Goal: Information Seeking & Learning: Learn about a topic

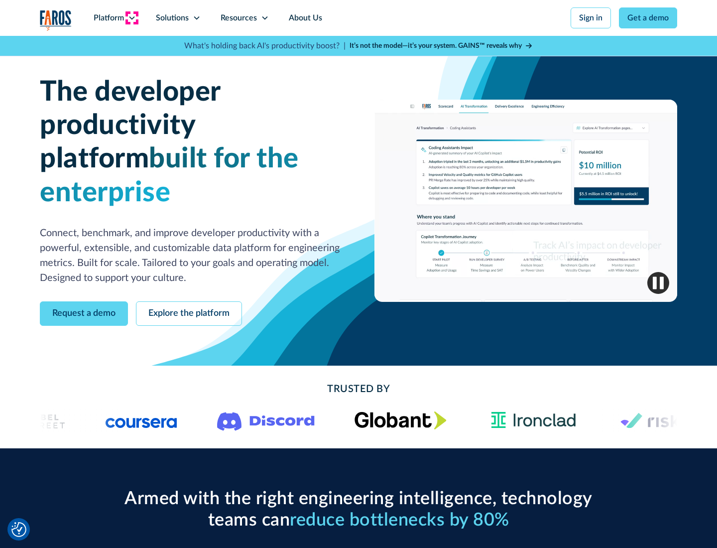
click at [131, 18] on icon at bounding box center [132, 18] width 8 height 8
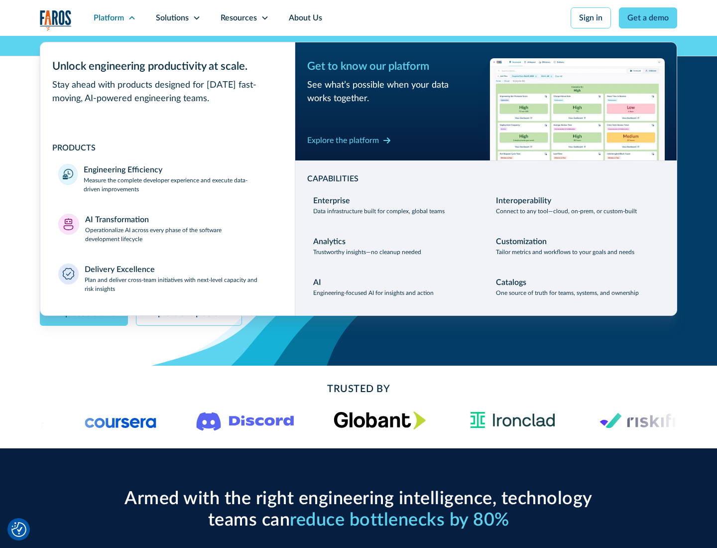
click at [180, 184] on p "Measure the complete developer experience and execute data-driven improvements" at bounding box center [180, 185] width 193 height 18
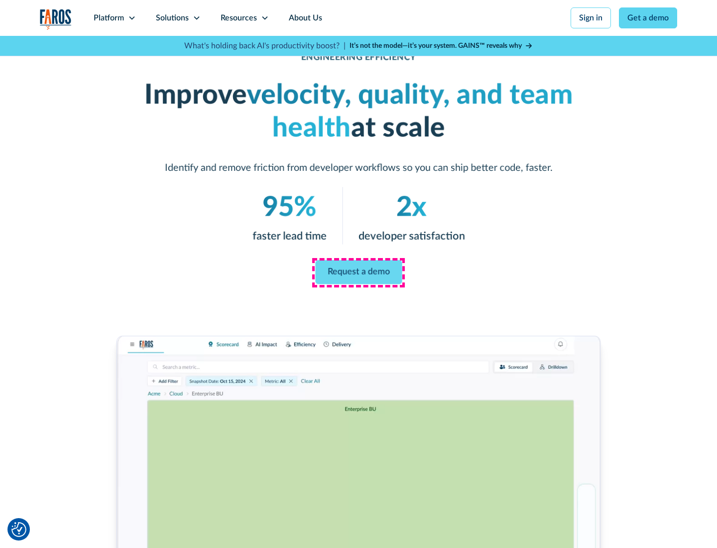
click at [358, 272] on link "Request a demo" at bounding box center [358, 272] width 87 height 24
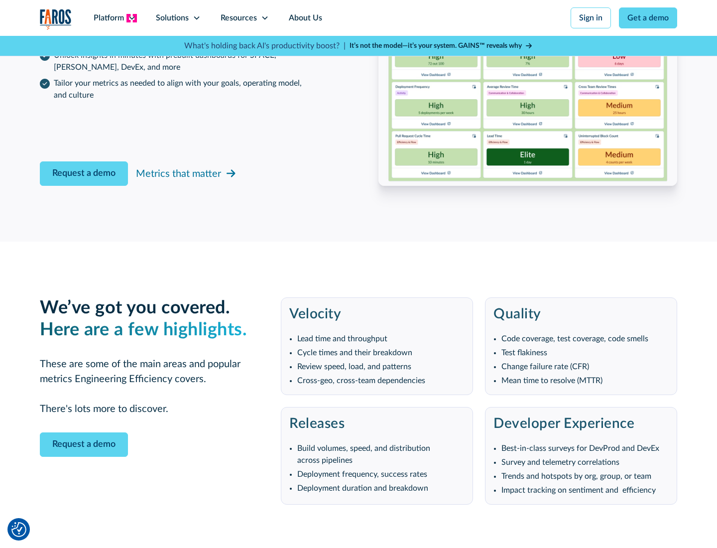
click at [131, 18] on icon at bounding box center [132, 18] width 8 height 8
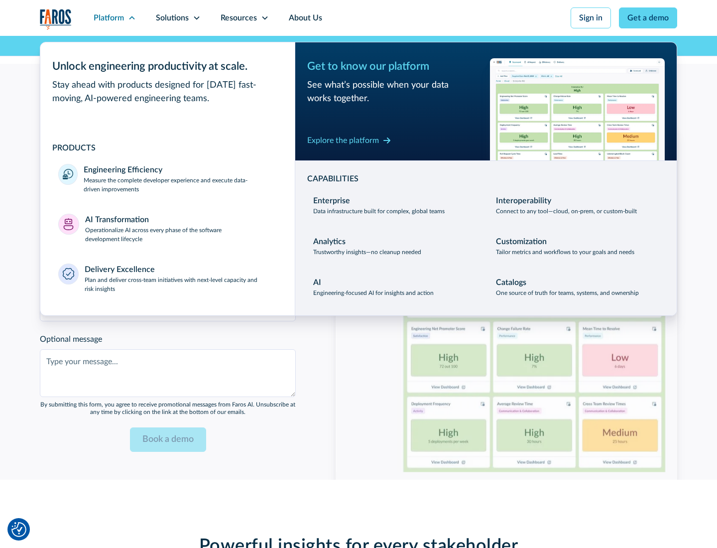
scroll to position [2184, 0]
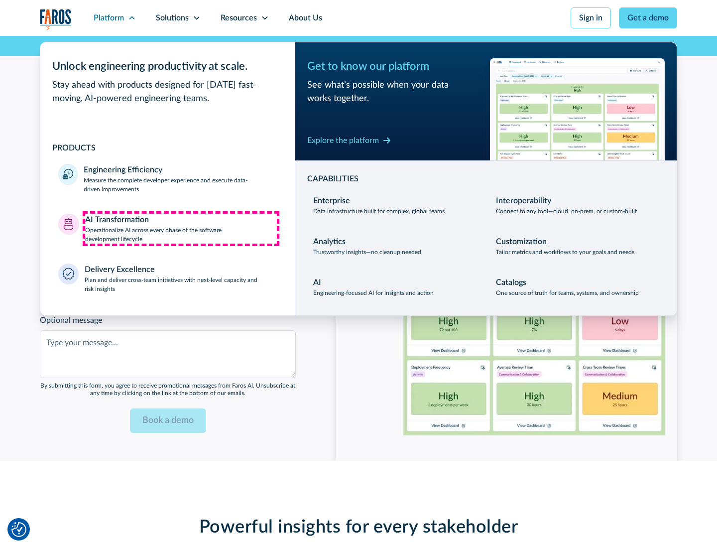
click at [181, 228] on p "Operationalize AI across every phase of the software development lifecycle" at bounding box center [181, 235] width 192 height 18
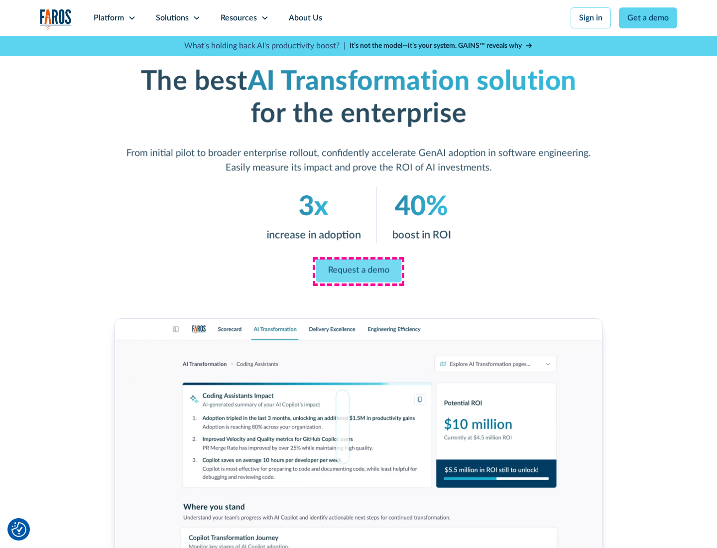
click at [358, 270] on link "Request a demo" at bounding box center [359, 271] width 86 height 24
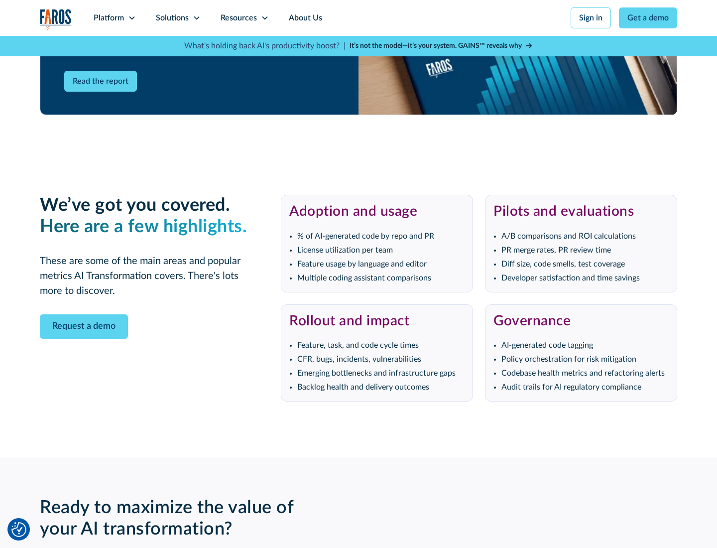
click at [114, 18] on div "Platform" at bounding box center [109, 18] width 30 height 12
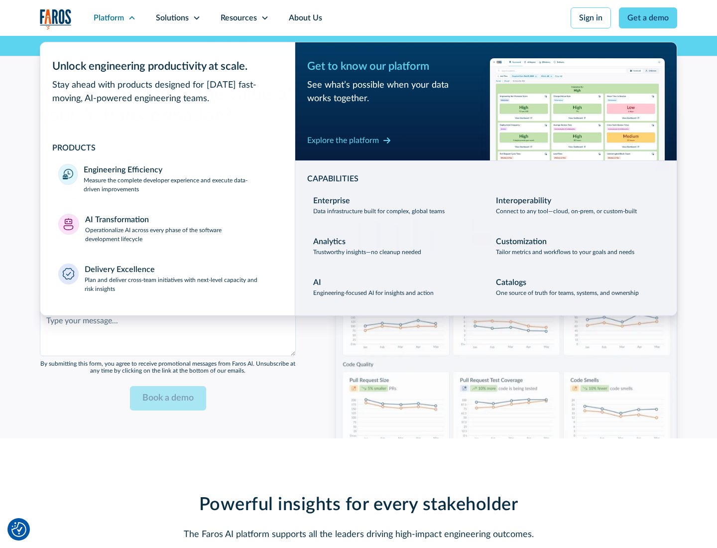
scroll to position [2423, 0]
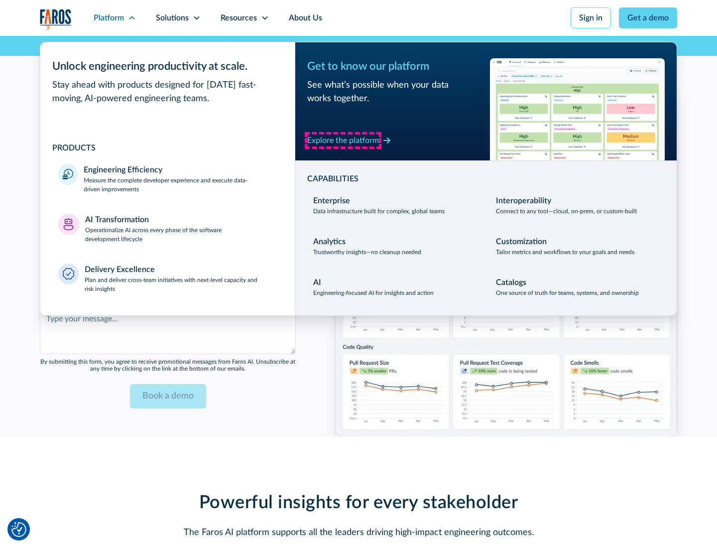
click at [343, 140] on div "Explore the platform" at bounding box center [343, 140] width 72 height 12
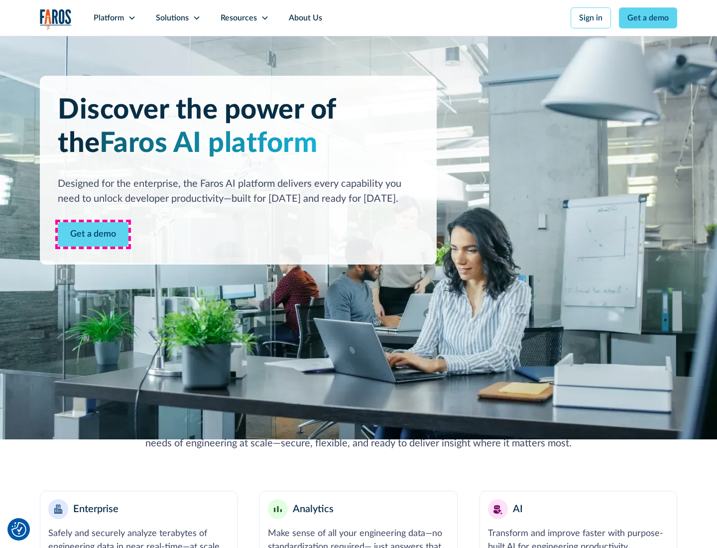
click at [93, 234] on link "Get a demo" at bounding box center [93, 234] width 71 height 24
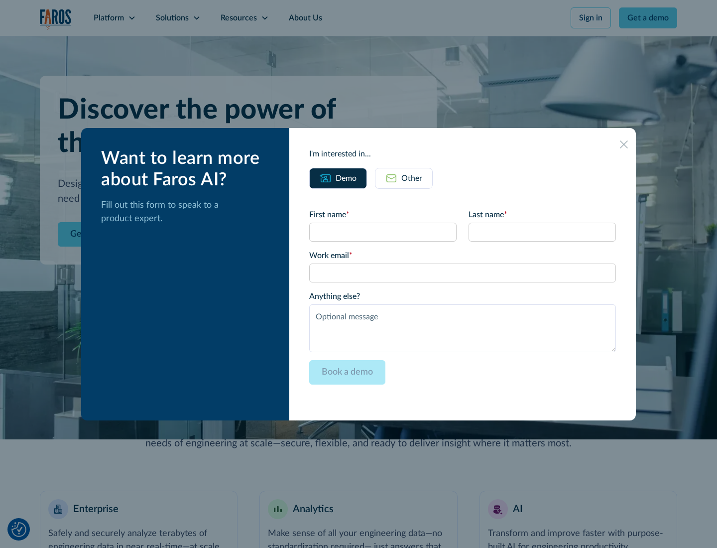
click at [412, 178] on div "Other" at bounding box center [411, 178] width 21 height 12
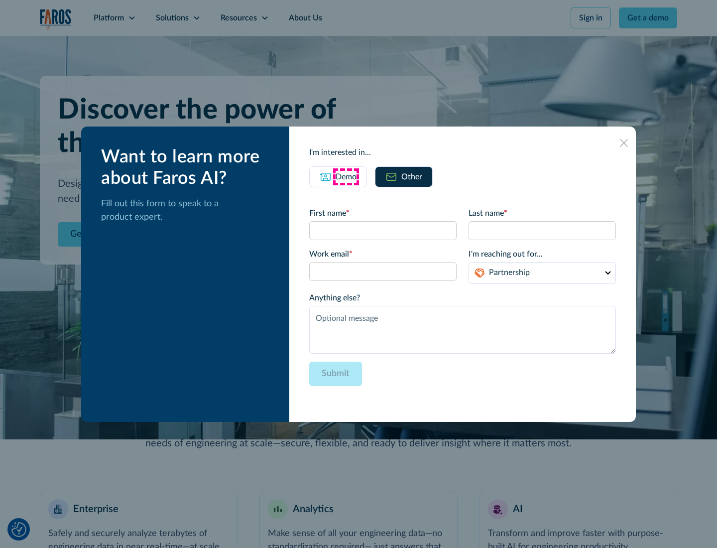
click at [346, 176] on div "Demo" at bounding box center [346, 177] width 21 height 12
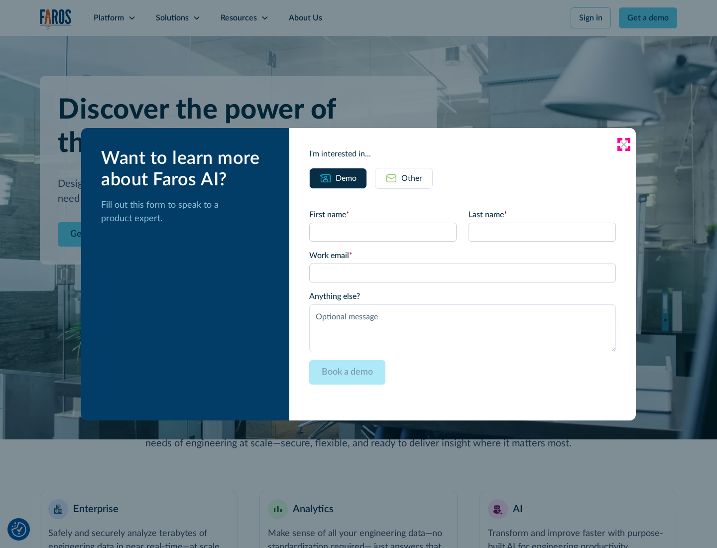
click at [624, 144] on icon at bounding box center [624, 144] width 8 height 8
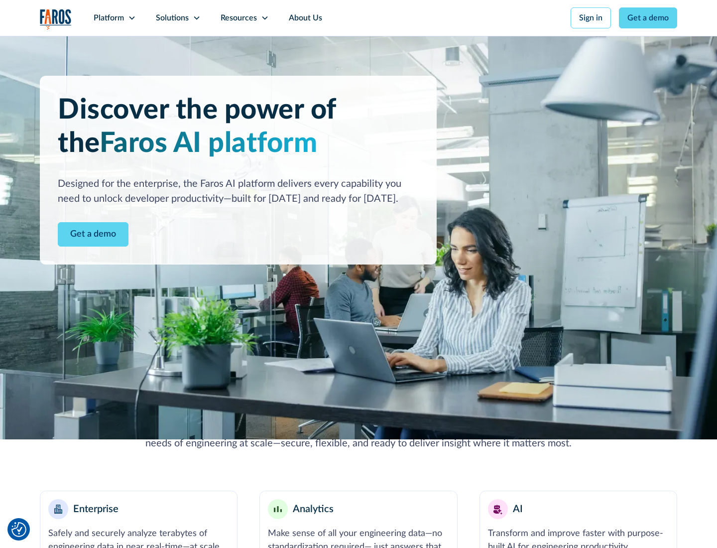
click at [131, 18] on icon at bounding box center [132, 18] width 8 height 8
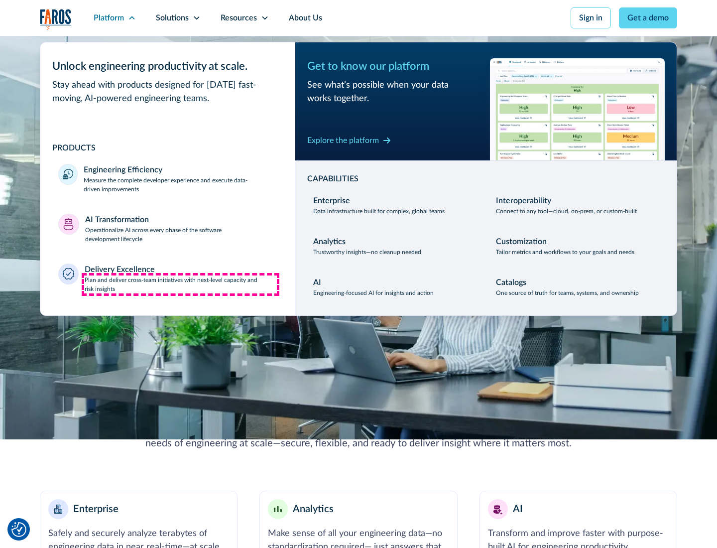
click at [180, 284] on p "Plan and deliver cross-team initiatives with next-level capacity and risk insig…" at bounding box center [181, 284] width 193 height 18
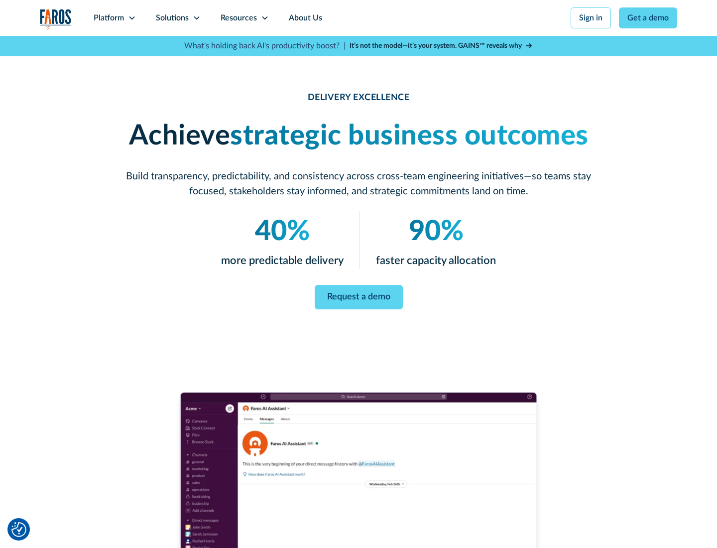
click at [196, 18] on icon at bounding box center [197, 18] width 8 height 8
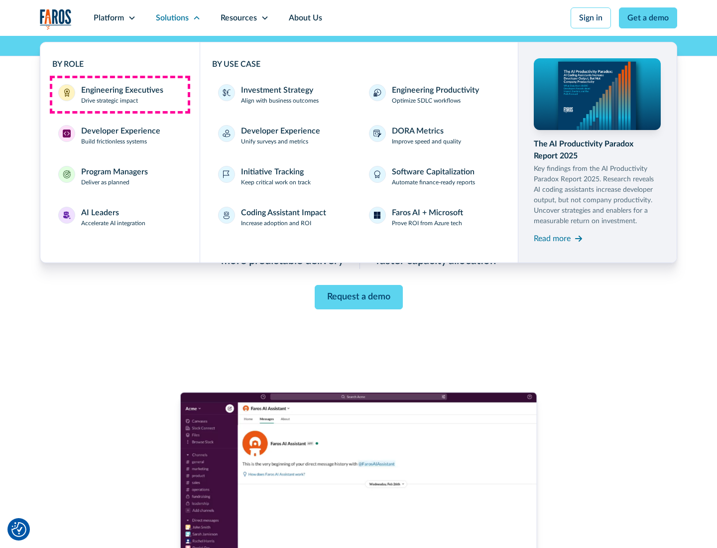
click at [119, 95] on div "Engineering Executives" at bounding box center [122, 90] width 82 height 12
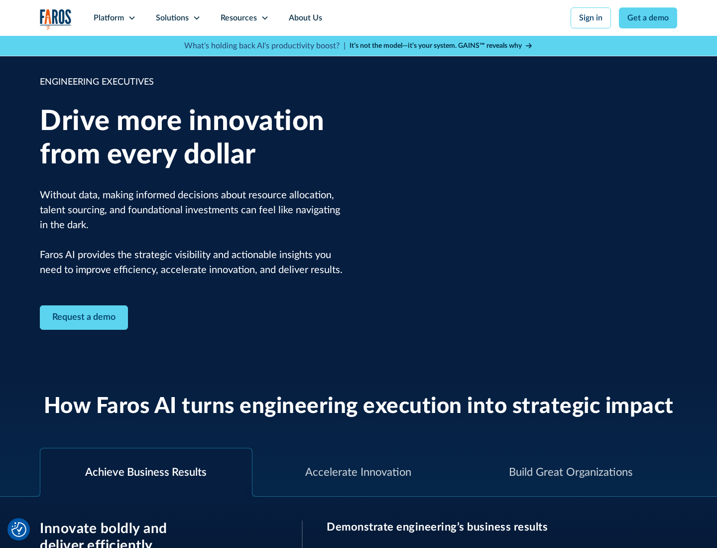
click at [196, 18] on icon at bounding box center [197, 18] width 8 height 8
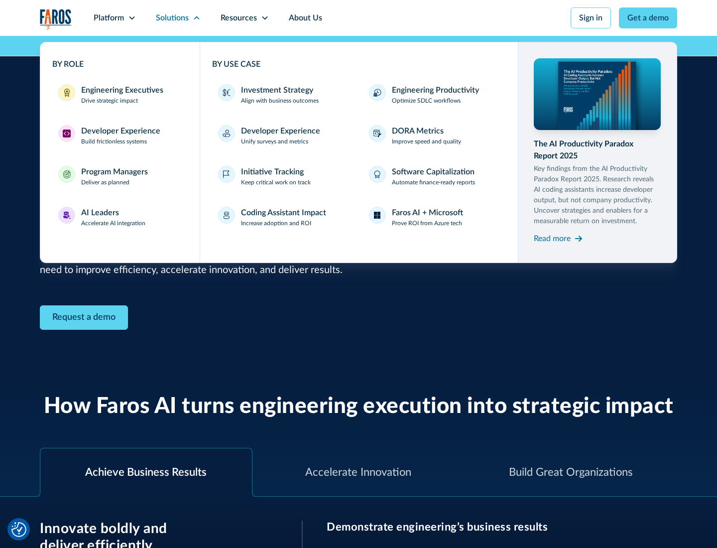
click at [119, 131] on div "Developer Experience" at bounding box center [120, 131] width 79 height 12
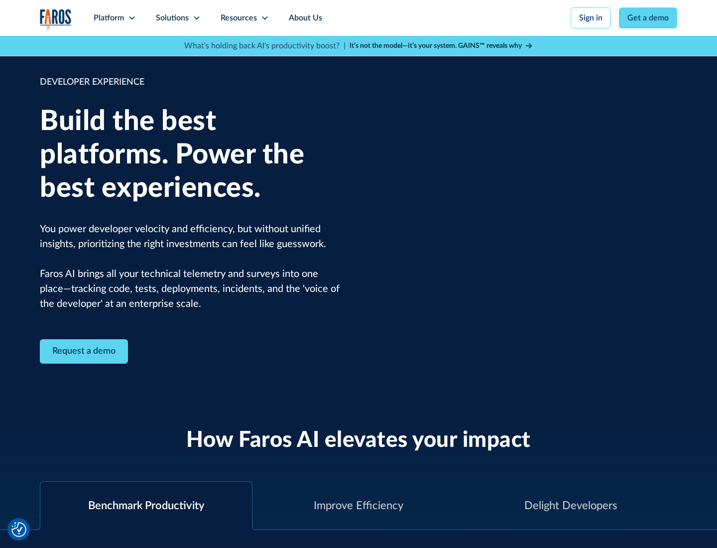
click at [178, 18] on div "Solutions" at bounding box center [172, 18] width 33 height 12
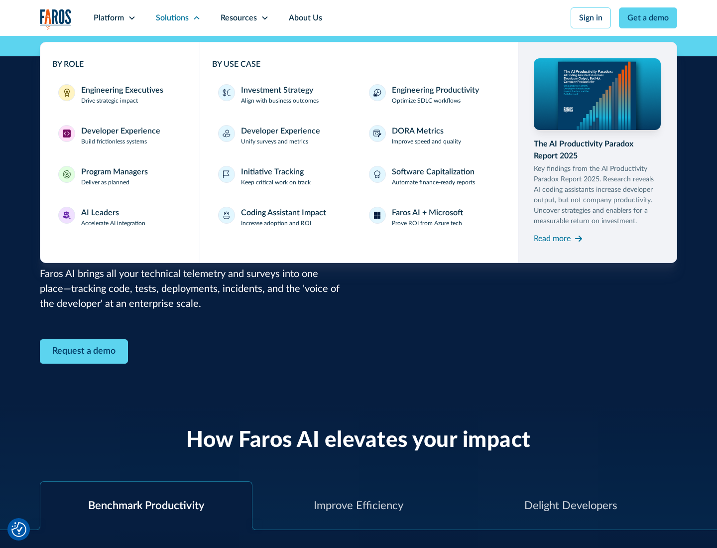
click at [114, 176] on div "Program Managers" at bounding box center [114, 172] width 67 height 12
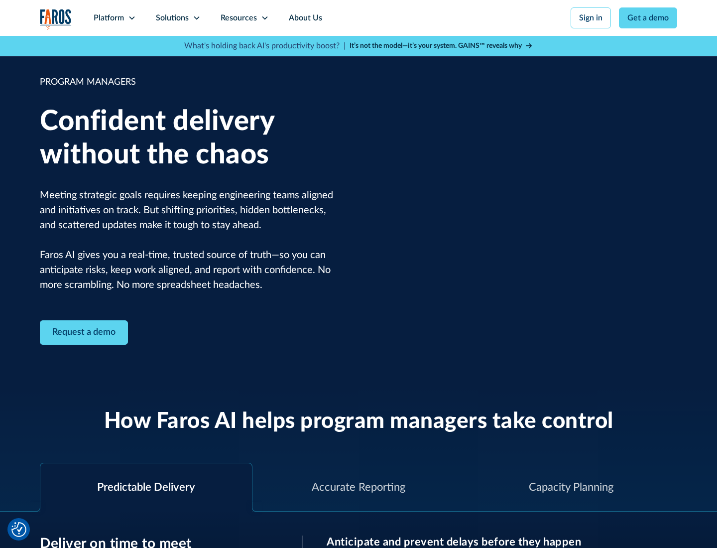
click at [196, 18] on icon at bounding box center [197, 18] width 8 height 8
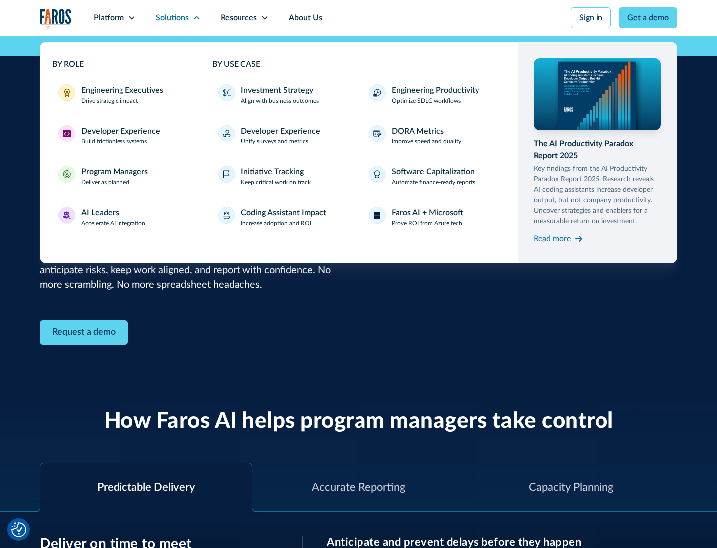
click at [114, 217] on div "AI Leaders" at bounding box center [100, 213] width 38 height 12
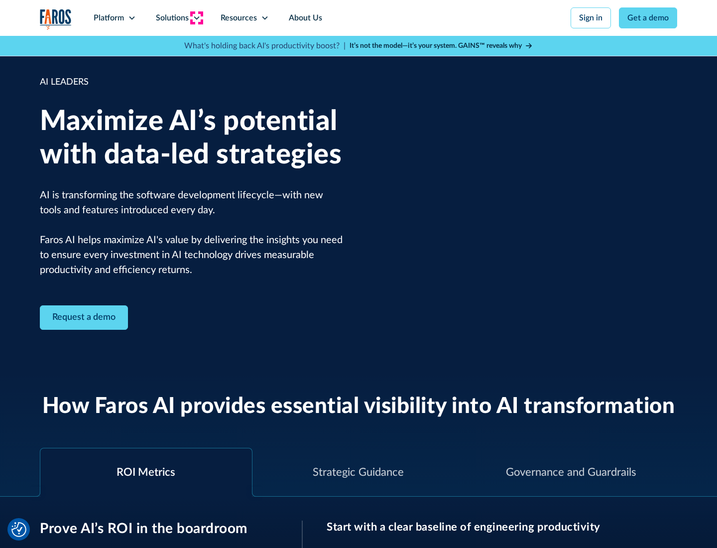
click at [196, 18] on icon at bounding box center [197, 18] width 8 height 8
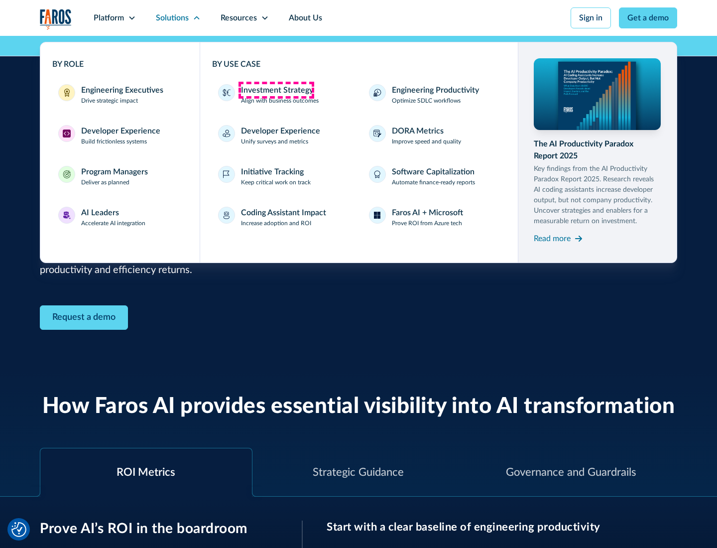
click at [276, 90] on div "Investment Strategy" at bounding box center [277, 90] width 72 height 12
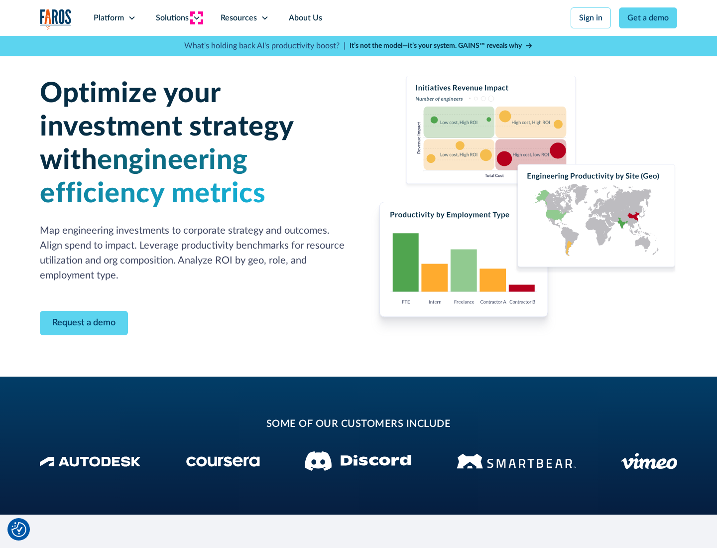
click at [196, 18] on icon at bounding box center [197, 18] width 8 height 8
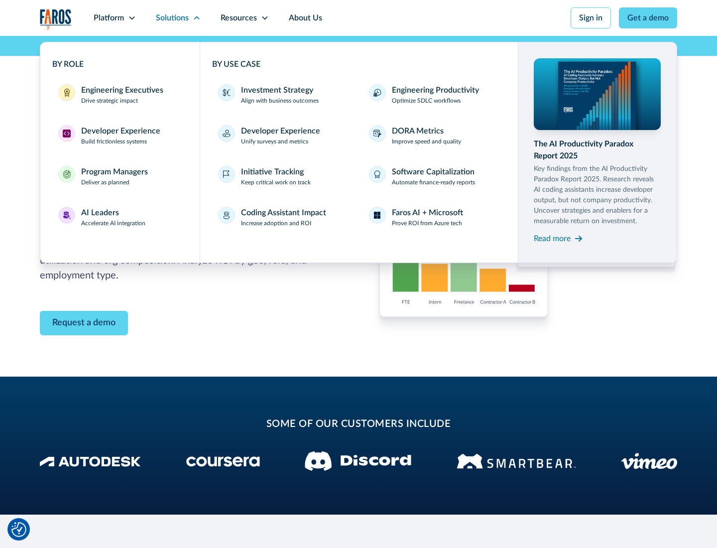
click at [427, 223] on p "Prove ROI from Azure tech" at bounding box center [427, 223] width 70 height 9
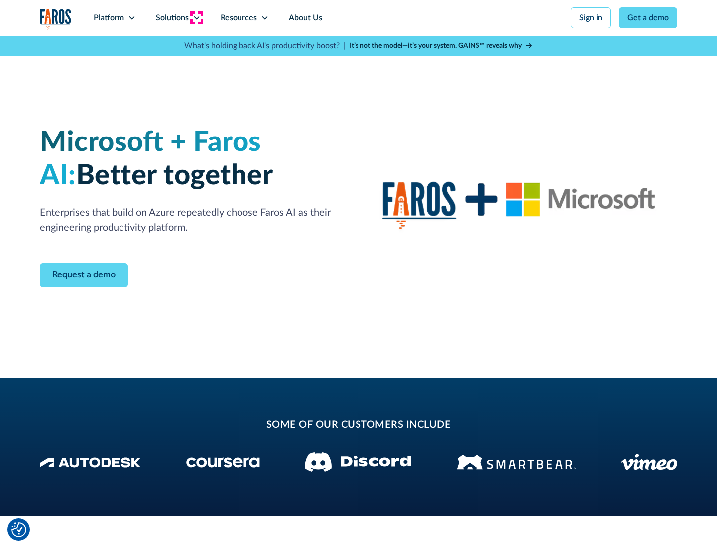
click at [196, 18] on icon at bounding box center [197, 18] width 8 height 8
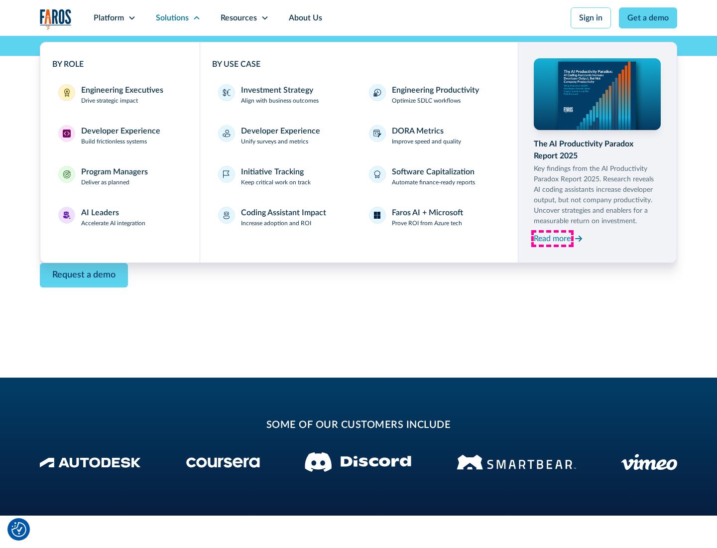
click at [552, 238] on div "Read more" at bounding box center [552, 238] width 37 height 12
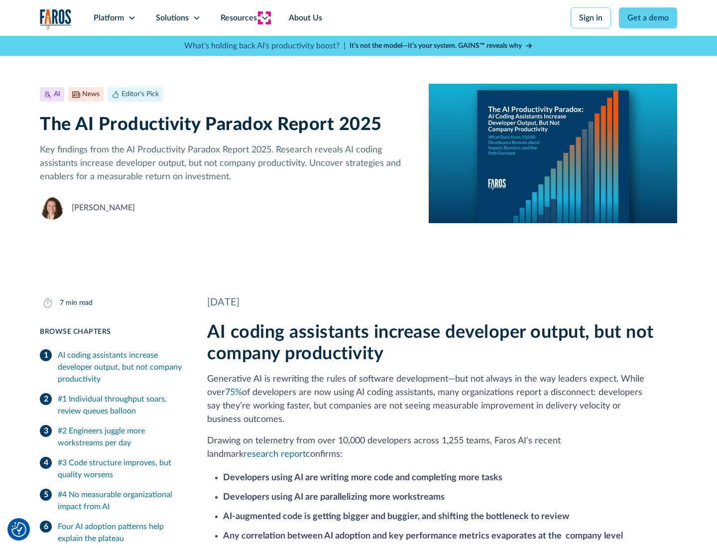
click at [264, 18] on icon at bounding box center [265, 18] width 8 height 8
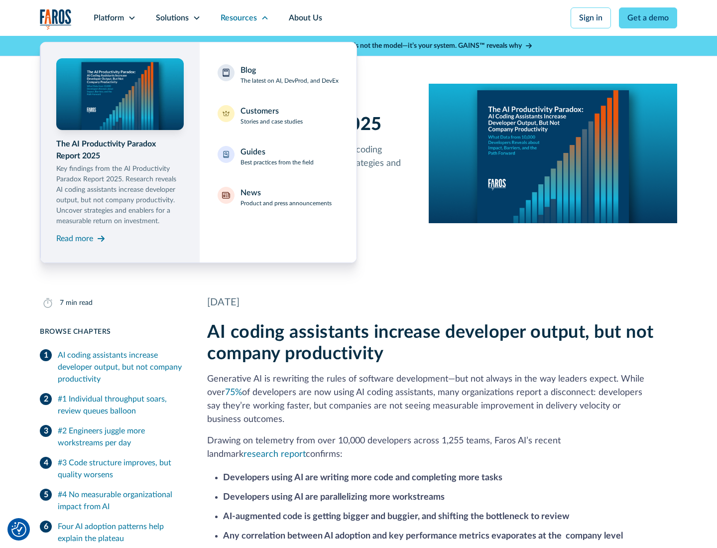
click at [289, 75] on div "Blog The latest on AI, DevProd, and DevEx" at bounding box center [289, 74] width 98 height 21
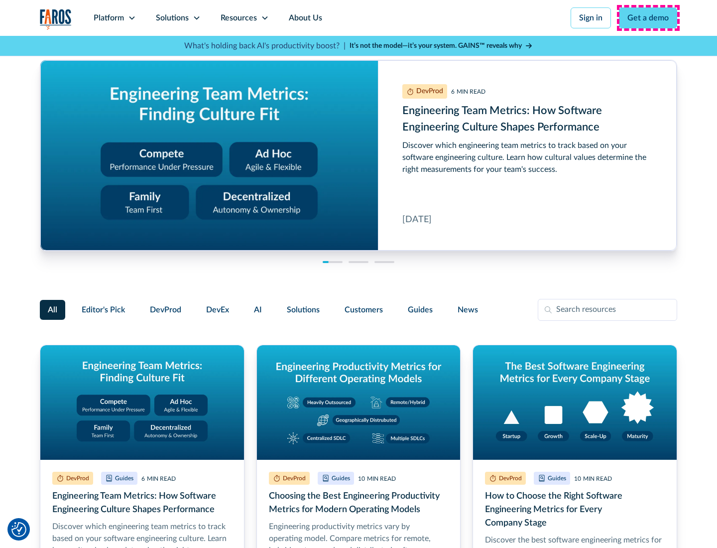
click at [648, 18] on link "Get a demo" at bounding box center [648, 17] width 58 height 21
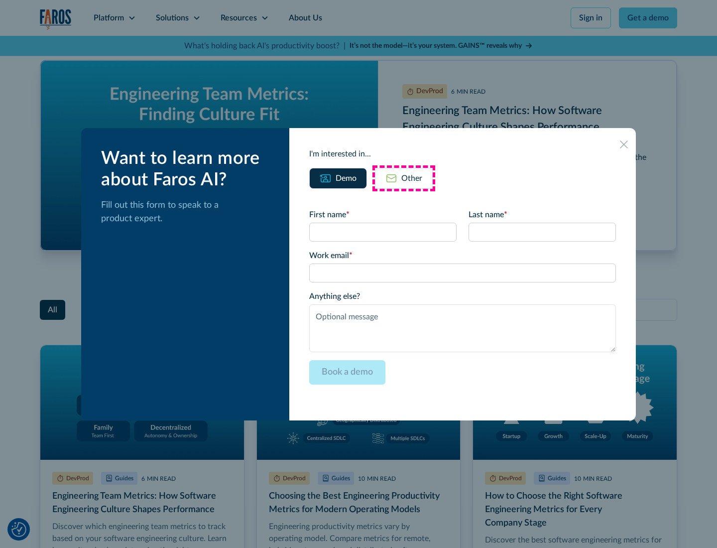
click at [404, 178] on div "Other" at bounding box center [411, 178] width 21 height 12
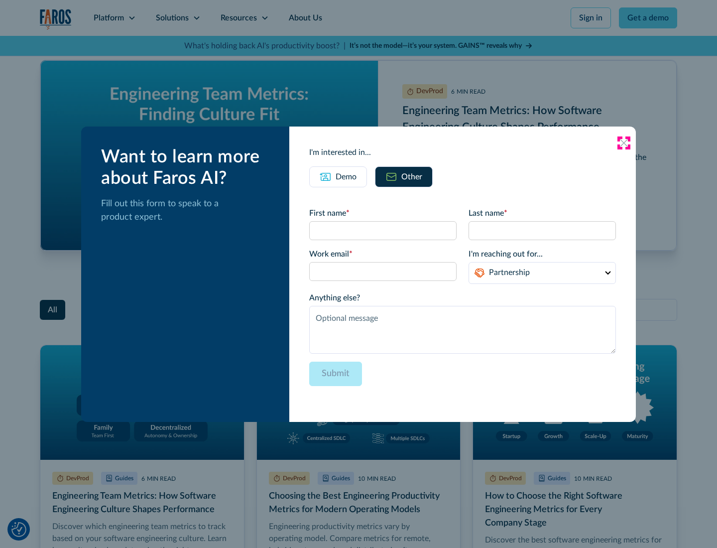
click at [624, 142] on icon at bounding box center [624, 143] width 8 height 8
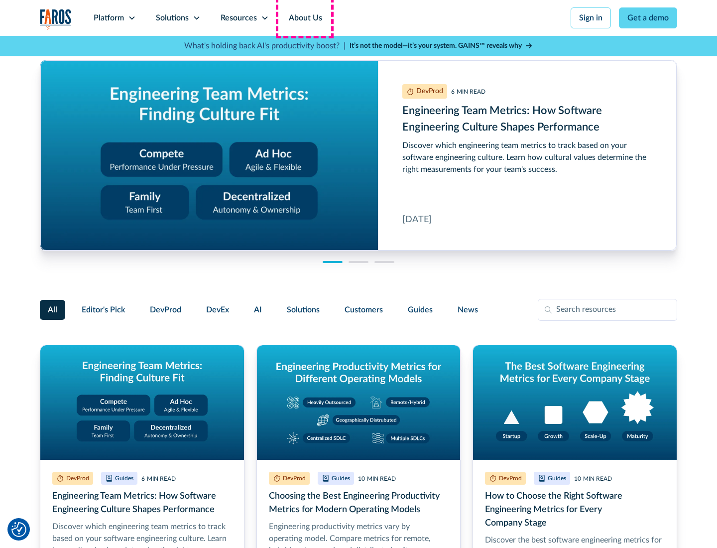
click at [304, 18] on link "About Us" at bounding box center [305, 18] width 53 height 36
